Goal: Information Seeking & Learning: Learn about a topic

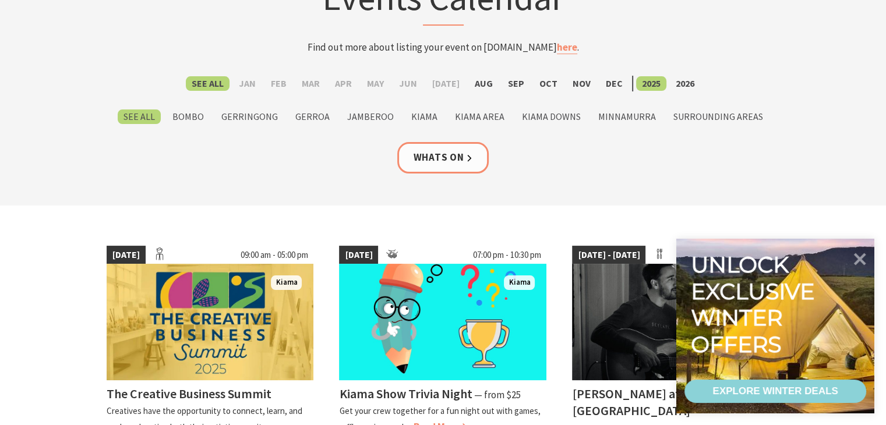
scroll to position [175, 0]
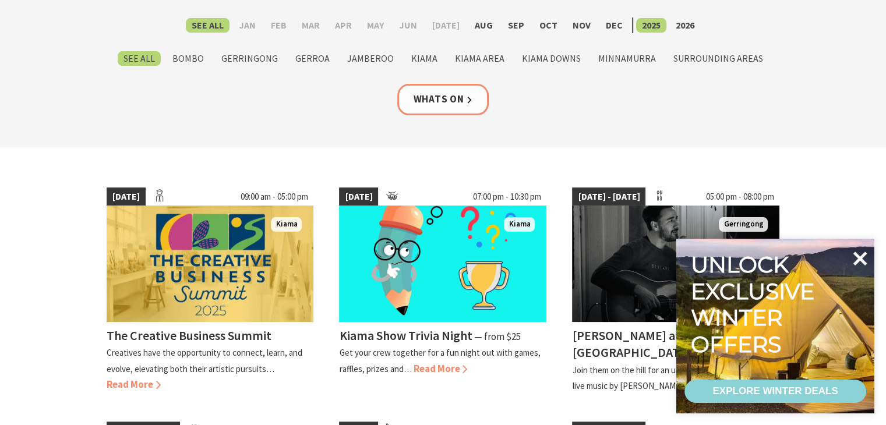
click at [857, 257] on icon at bounding box center [860, 259] width 28 height 28
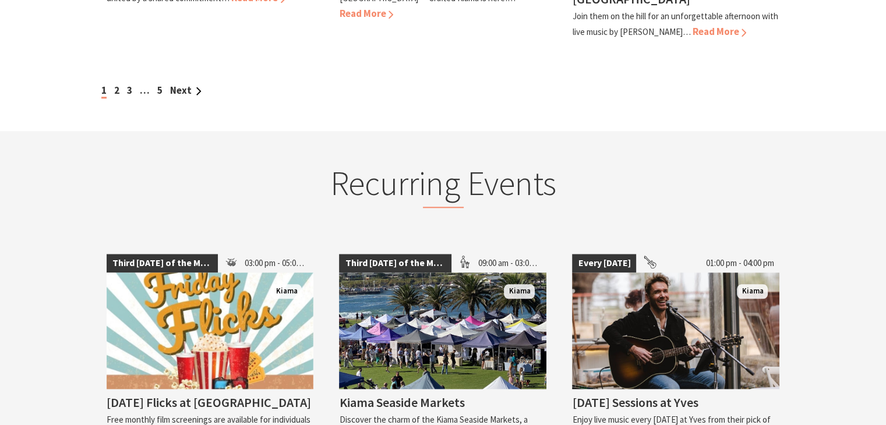
scroll to position [1107, 0]
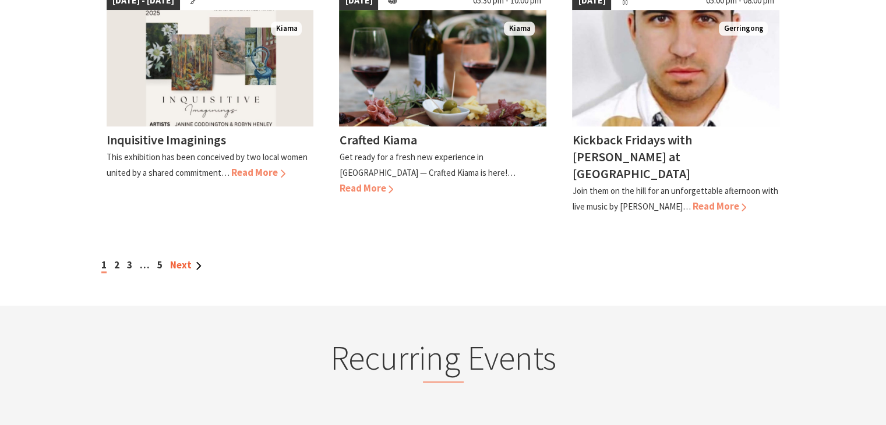
click at [182, 259] on link "Next" at bounding box center [185, 265] width 31 height 13
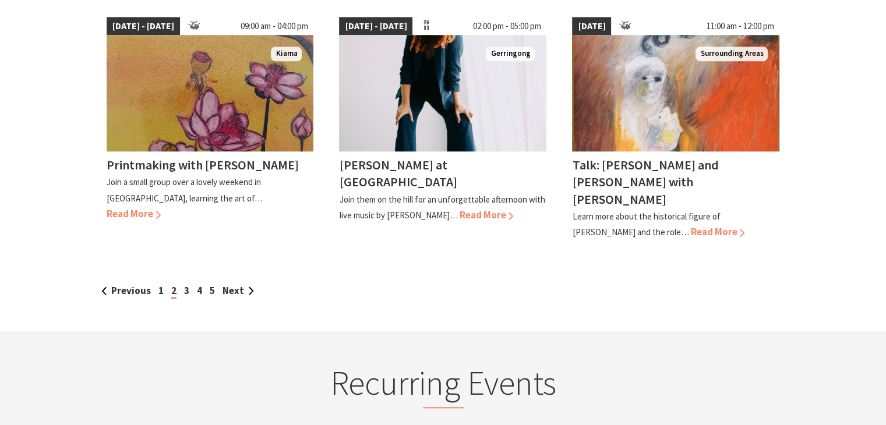
scroll to position [990, 0]
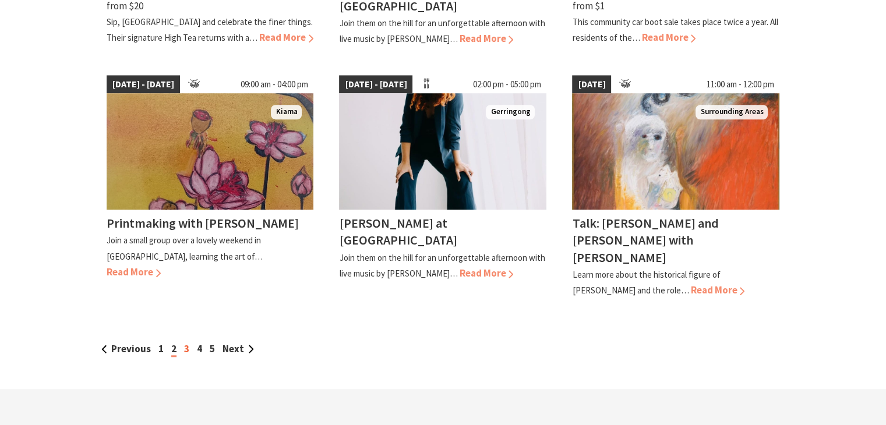
click at [186, 342] on link "3" at bounding box center [186, 348] width 5 height 13
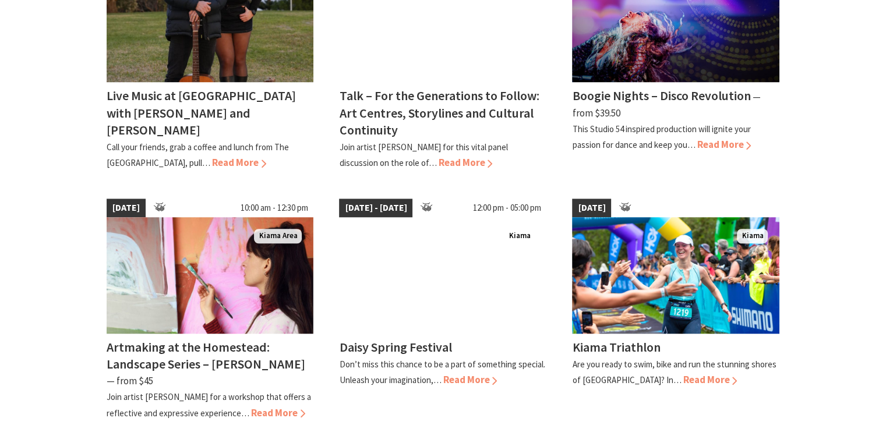
scroll to position [1165, 0]
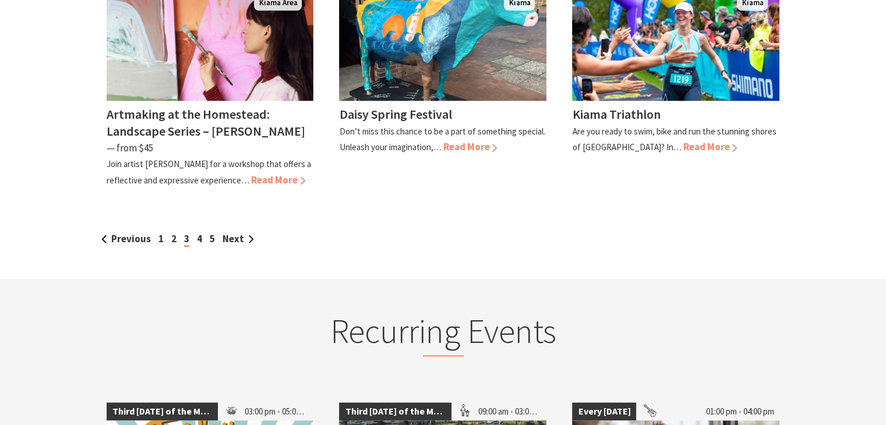
click at [208, 231] on div "Previous 1 2 3 4 5 Next" at bounding box center [443, 239] width 690 height 16
click at [211, 232] on link "5" at bounding box center [212, 238] width 5 height 13
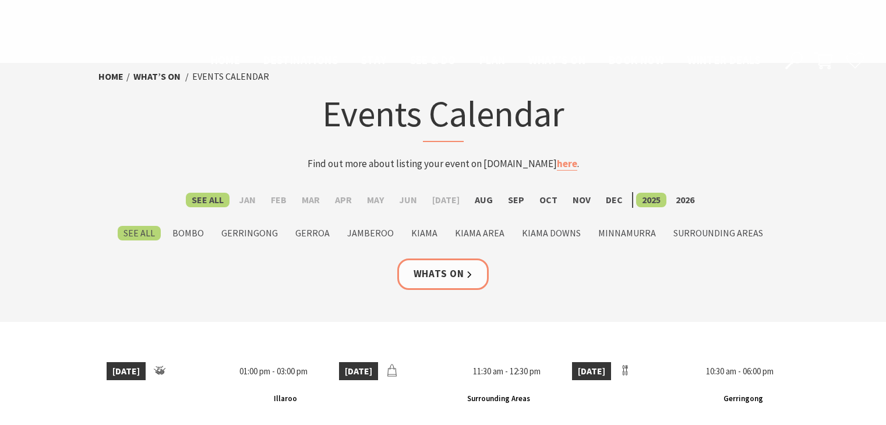
scroll to position [1165, 0]
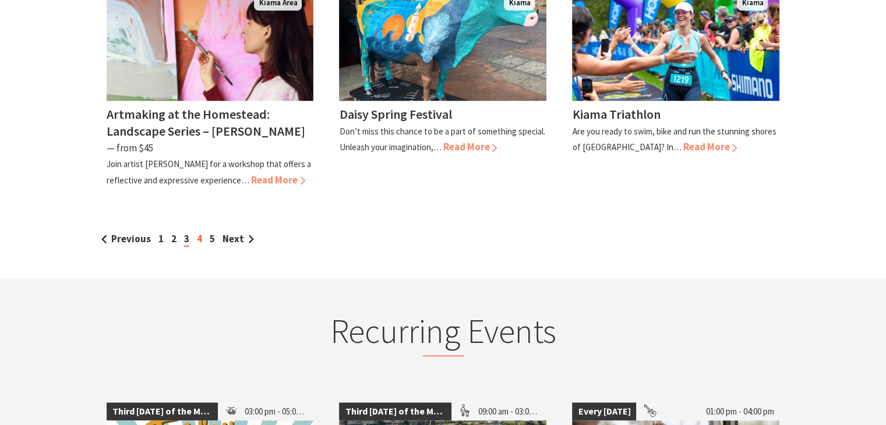
click at [197, 232] on link "4" at bounding box center [199, 238] width 5 height 13
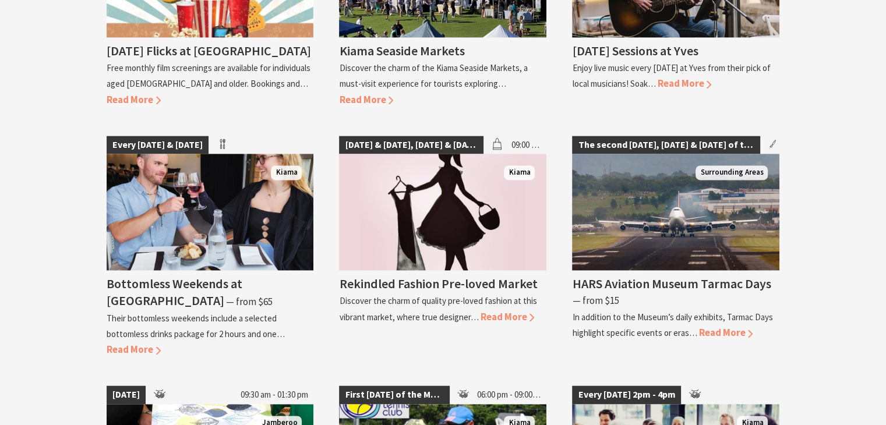
scroll to position [1456, 0]
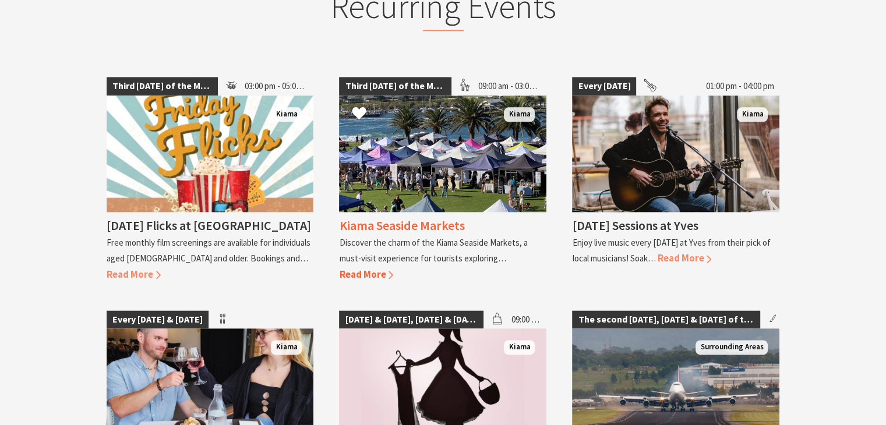
click at [357, 268] on span "Read More" at bounding box center [366, 274] width 54 height 13
